Goal: Task Accomplishment & Management: Manage account settings

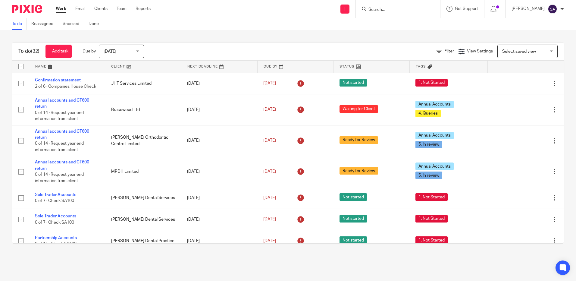
drag, startPoint x: 401, startPoint y: 10, endPoint x: 405, endPoint y: 11, distance: 4.4
click at [401, 10] on input "Search" at bounding box center [395, 9] width 54 height 5
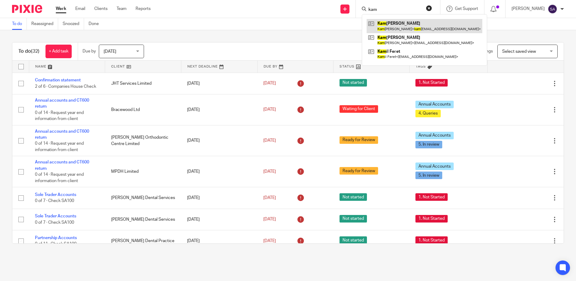
type input "kam"
click at [413, 23] on link at bounding box center [424, 26] width 116 height 14
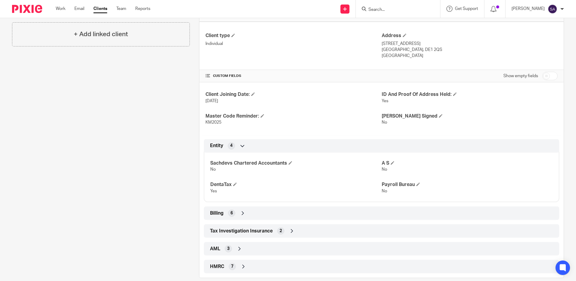
scroll to position [151, 0]
click at [243, 211] on icon at bounding box center [243, 212] width 6 height 6
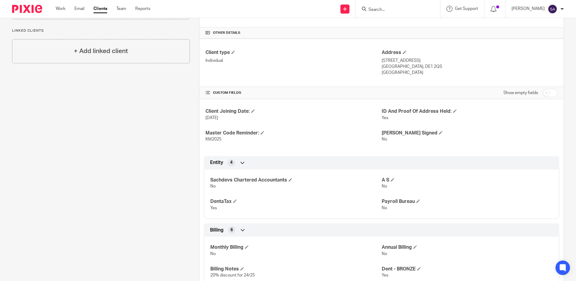
scroll to position [109, 0]
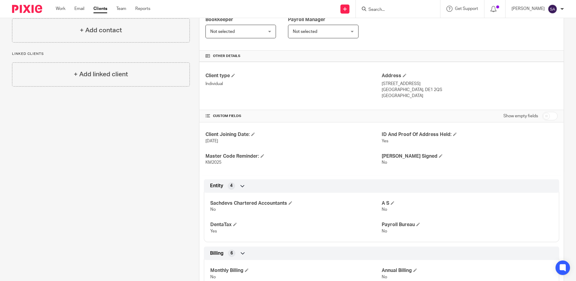
click at [381, 10] on input "Search" at bounding box center [395, 9] width 54 height 5
type input "carmen"
click at [431, 8] on button "reset" at bounding box center [429, 8] width 6 height 6
click at [372, 10] on input "Search" at bounding box center [395, 9] width 54 height 5
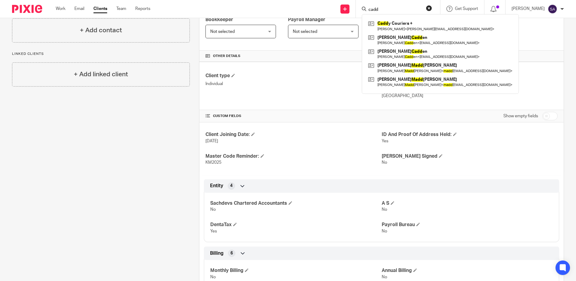
type input "cadd"
drag, startPoint x: 389, startPoint y: 9, endPoint x: 329, endPoint y: 10, distance: 59.3
click at [328, 8] on div "Send new email Create task Add client Request signature cadd Cadd y Couriers + …" at bounding box center [367, 9] width 416 height 18
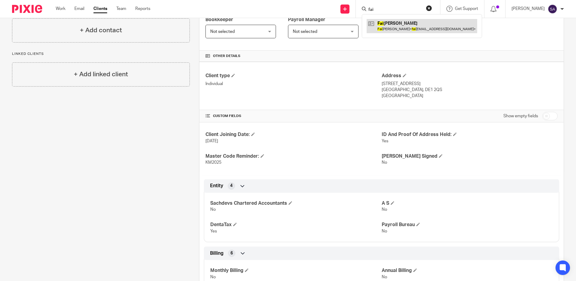
type input "fai"
click at [392, 24] on link at bounding box center [421, 26] width 110 height 14
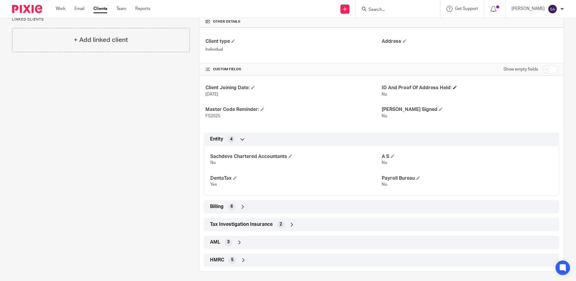
scroll to position [146, 0]
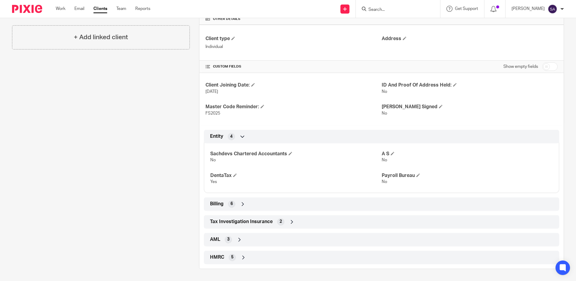
click at [242, 203] on icon at bounding box center [243, 204] width 6 height 6
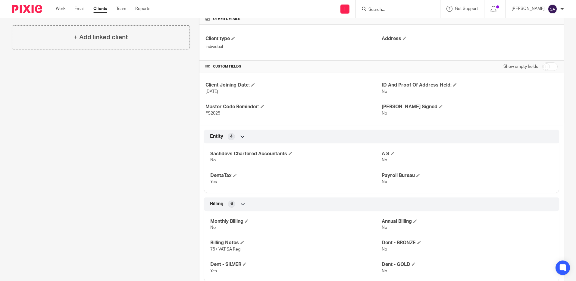
click at [389, 11] on input "Search" at bounding box center [395, 9] width 54 height 5
type input "jit"
click at [58, 8] on link "Work" at bounding box center [61, 9] width 10 height 6
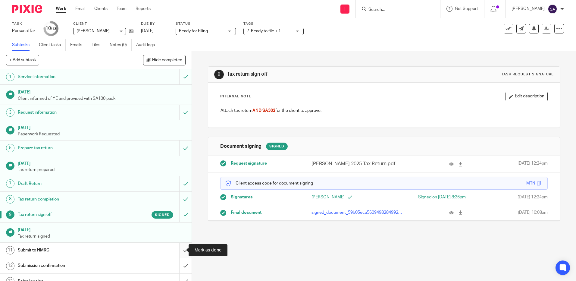
click at [179, 251] on input "submit" at bounding box center [95, 249] width 191 height 15
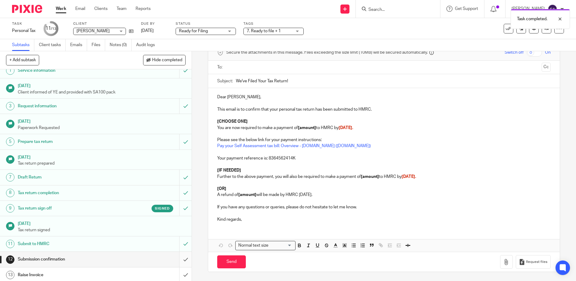
scroll to position [8, 0]
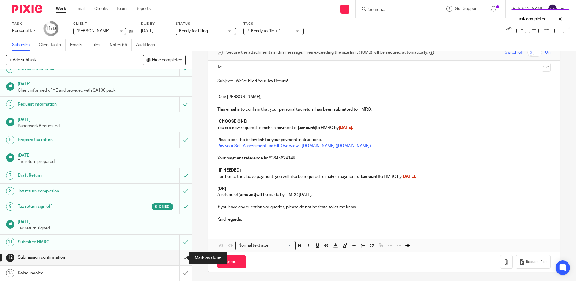
click at [179, 257] on input "submit" at bounding box center [95, 257] width 191 height 15
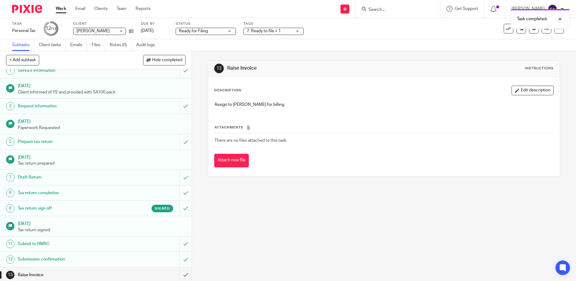
scroll to position [8, 0]
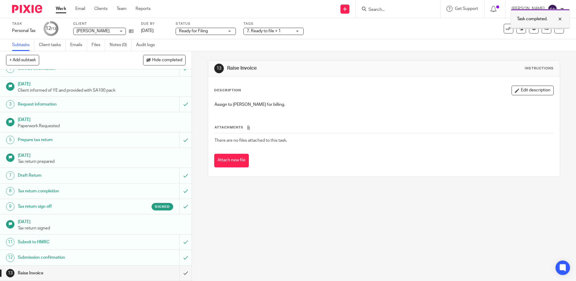
click at [559, 18] on div at bounding box center [555, 18] width 16 height 7
click at [544, 28] on icon at bounding box center [546, 28] width 5 height 5
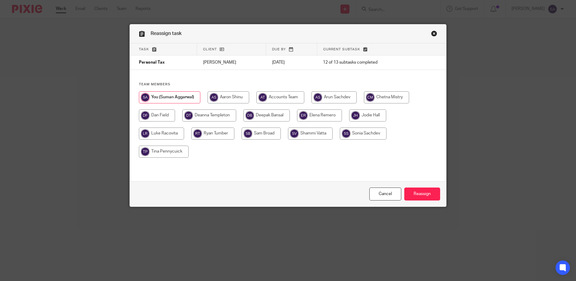
click at [201, 116] on input "radio" at bounding box center [209, 115] width 54 height 12
radio input "true"
click at [414, 193] on input "Reassign" at bounding box center [422, 193] width 36 height 13
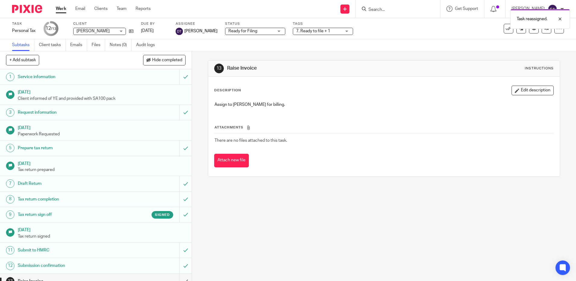
click at [284, 30] on div "Ready for Filing Ready for Filing" at bounding box center [255, 31] width 60 height 7
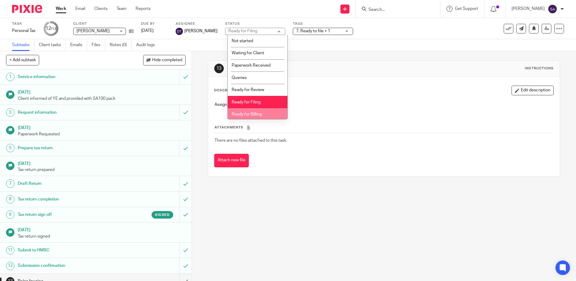
drag, startPoint x: 259, startPoint y: 112, endPoint x: 262, endPoint y: 111, distance: 3.3
click at [259, 112] on li "Ready for Billing" at bounding box center [258, 114] width 60 height 12
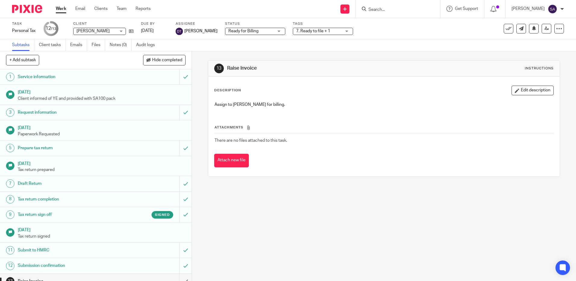
click at [348, 32] on div "7. Ready to file + 1" at bounding box center [323, 31] width 60 height 7
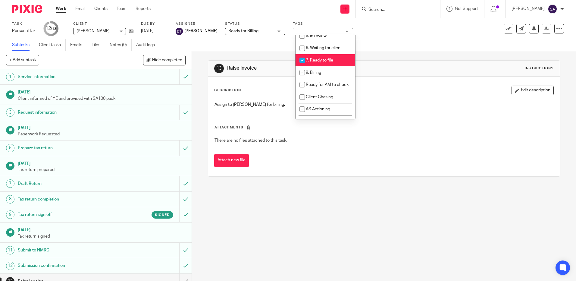
scroll to position [72, 0]
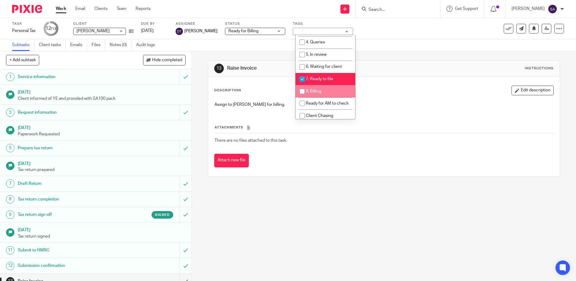
click at [332, 97] on li "8. Billing" at bounding box center [325, 91] width 60 height 12
checkbox input "true"
click at [315, 85] on li "7. Ready to file" at bounding box center [325, 79] width 60 height 12
checkbox input "false"
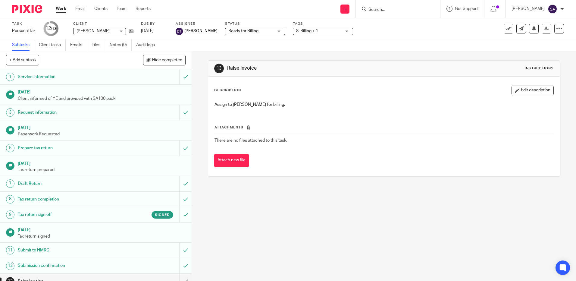
drag, startPoint x: 352, startPoint y: 206, endPoint x: 349, endPoint y: 205, distance: 3.4
drag, startPoint x: 349, startPoint y: 205, endPoint x: 464, endPoint y: 235, distance: 119.0
click at [464, 235] on div "13 Raise Invoice Instructions Description Edit description Assign to [PERSON_NA…" at bounding box center [384, 165] width 384 height 229
